Goal: Task Accomplishment & Management: Manage account settings

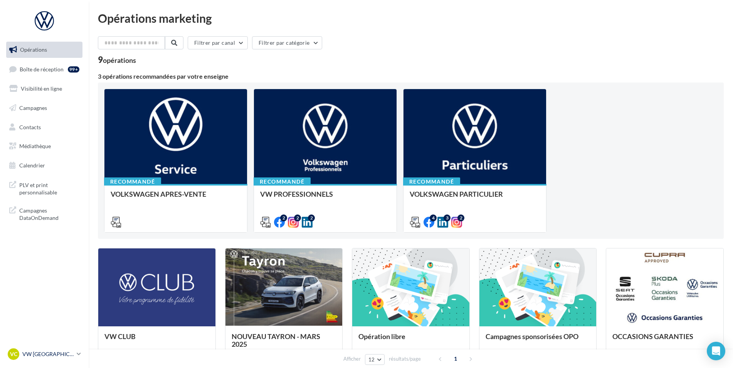
click at [43, 353] on p "VW [GEOGRAPHIC_DATA]" at bounding box center [47, 354] width 51 height 8
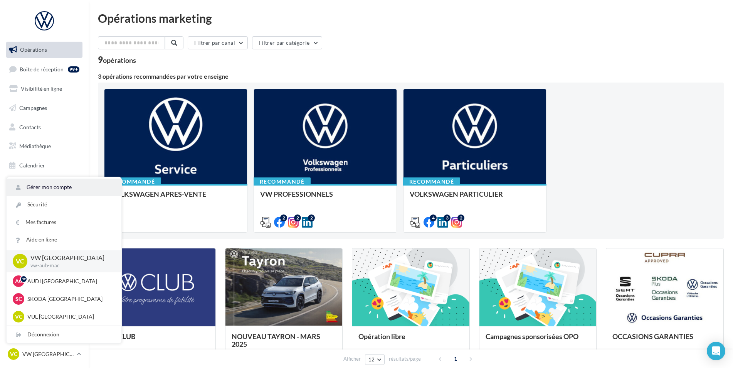
click at [56, 189] on link "Gérer mon compte" at bounding box center [64, 187] width 115 height 17
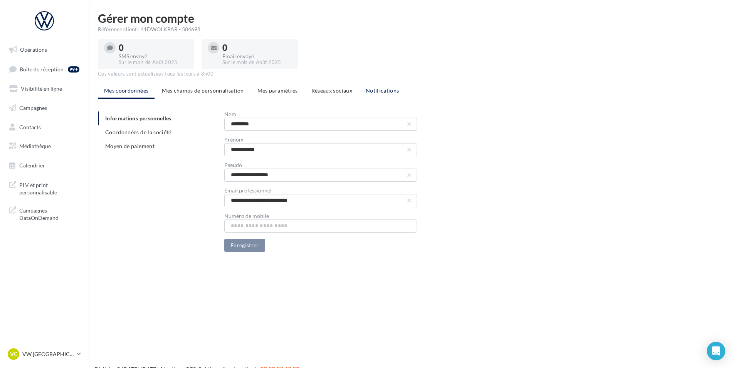
click at [380, 93] on span "Notifications" at bounding box center [383, 90] width 34 height 7
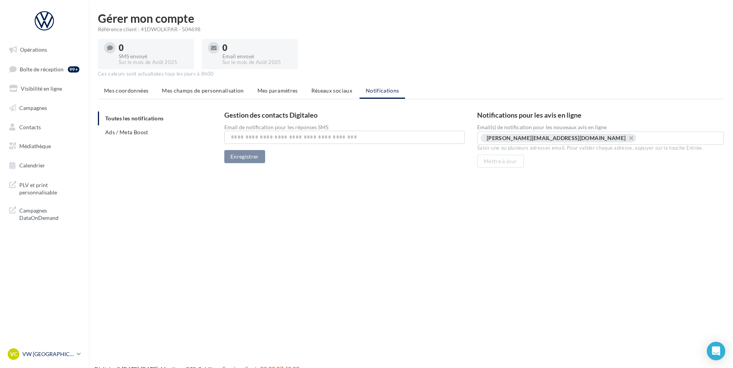
click at [46, 359] on div "VC VW [GEOGRAPHIC_DATA] vw-aub-mac" at bounding box center [41, 354] width 66 height 12
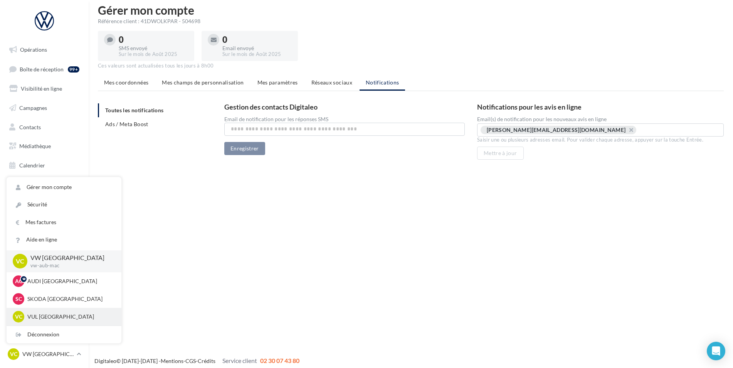
scroll to position [12, 0]
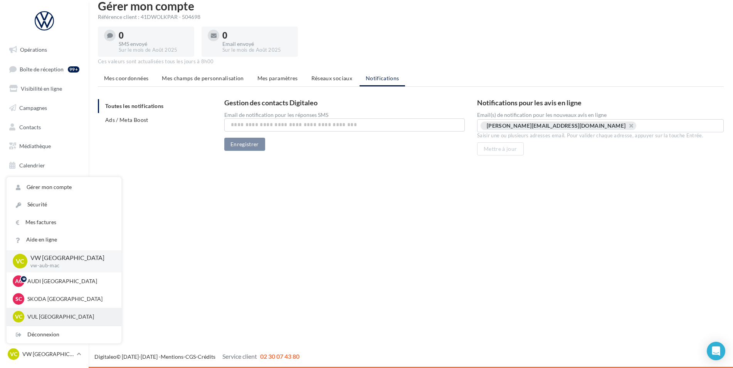
click at [47, 315] on p "VUL [GEOGRAPHIC_DATA]" at bounding box center [69, 317] width 85 height 8
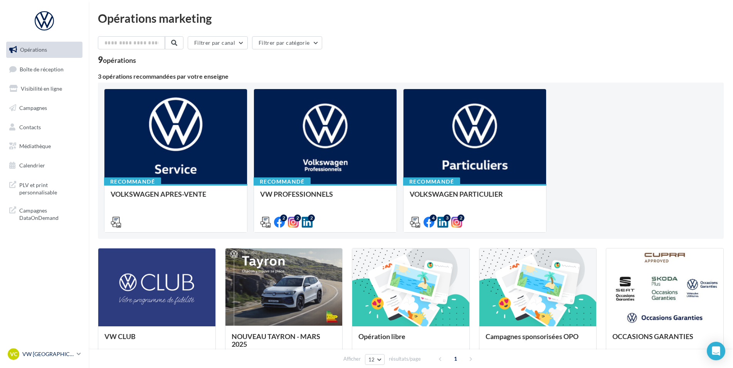
click at [66, 351] on p "VW [GEOGRAPHIC_DATA]" at bounding box center [47, 354] width 51 height 8
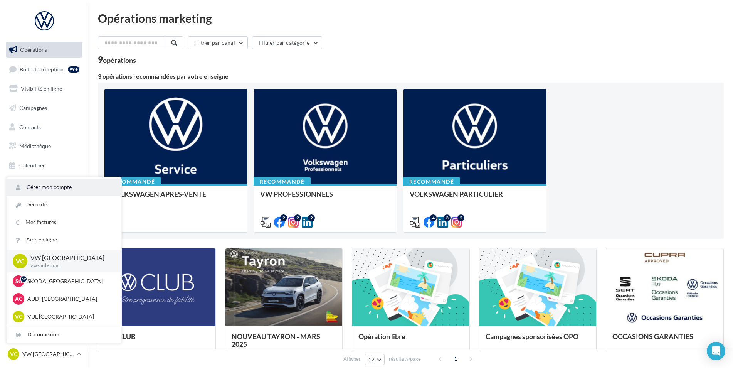
click at [69, 190] on link "Gérer mon compte" at bounding box center [64, 187] width 115 height 17
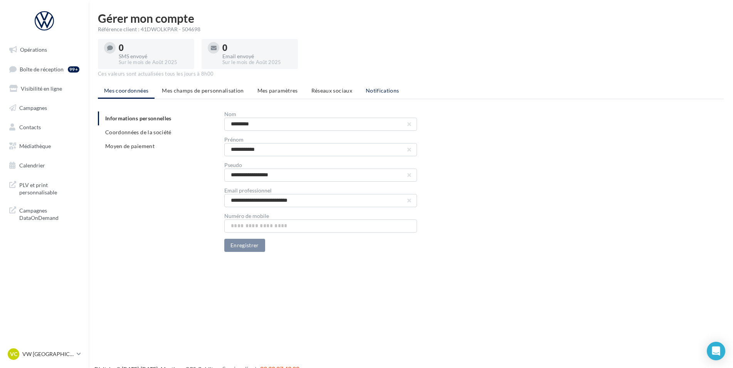
click at [387, 93] on span "Notifications" at bounding box center [383, 90] width 34 height 7
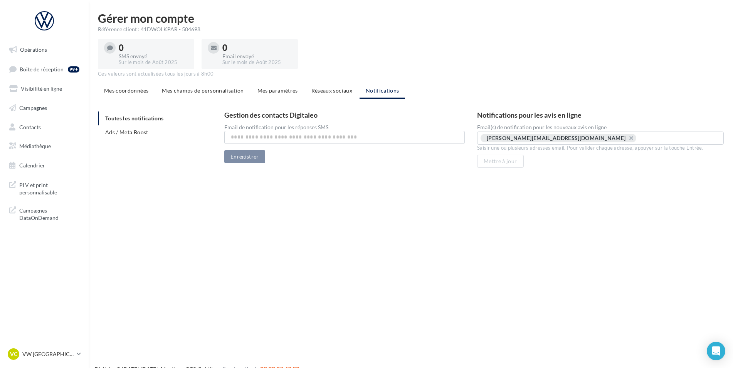
click at [65, 361] on div "VC VW CLERMONT-FERRAND vw-aub-mac" at bounding box center [44, 354] width 76 height 15
click at [64, 358] on div "VC VW CLERMONT-FERRAND vw-aub-mac" at bounding box center [41, 354] width 66 height 12
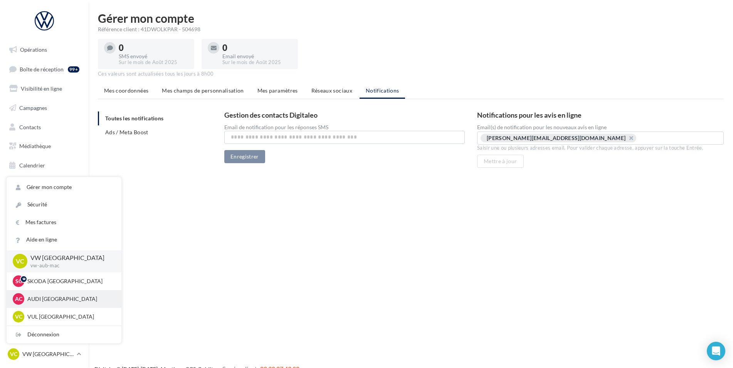
click at [59, 302] on p "AUDI [GEOGRAPHIC_DATA]" at bounding box center [69, 299] width 85 height 8
